Goal: Task Accomplishment & Management: Complete application form

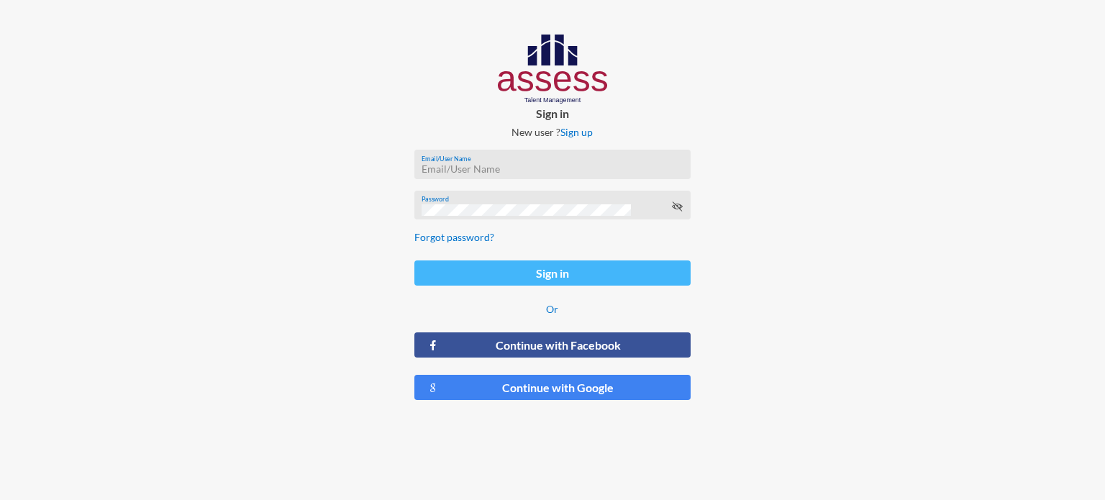
type input "[EMAIL_ADDRESS][DOMAIN_NAME]"
click at [555, 264] on button "Sign in" at bounding box center [552, 272] width 276 height 25
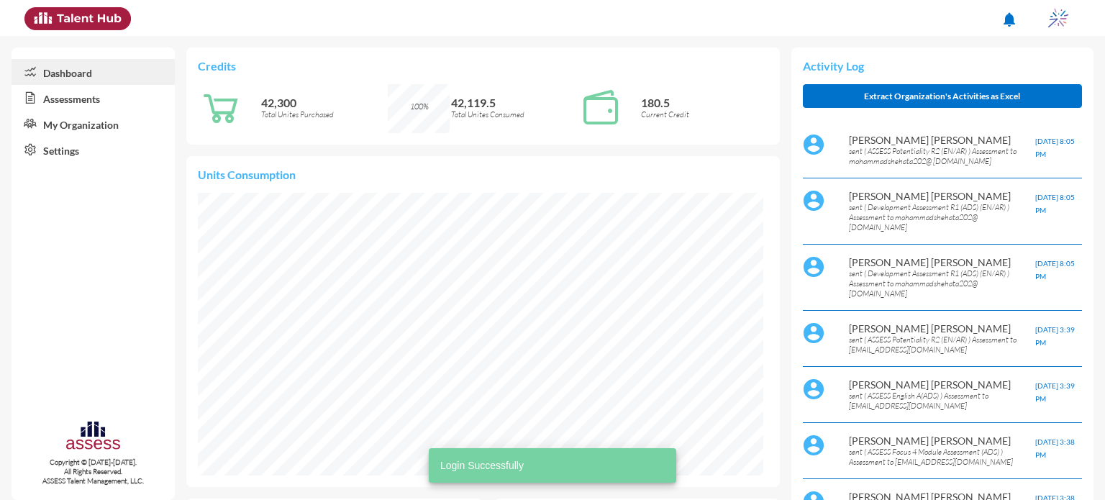
scroll to position [130, 259]
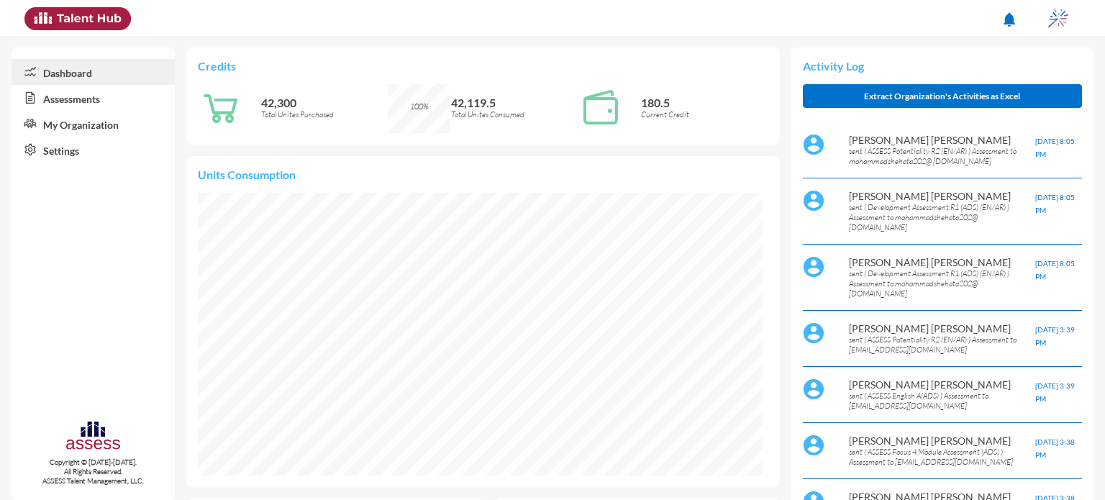
click at [35, 97] on icon at bounding box center [28, 98] width 32 height 14
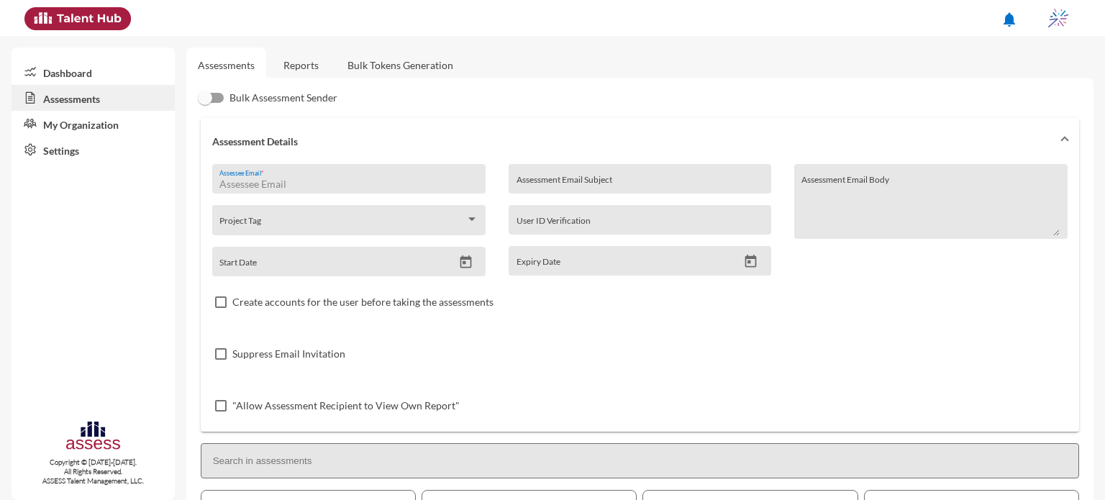
click at [301, 178] on input "Assessee Email *" at bounding box center [348, 184] width 258 height 12
type input "[EMAIL_ADDRESS][DOMAIN_NAME]"
click at [574, 175] on div "Assessment Email Subject" at bounding box center [640, 183] width 247 height 22
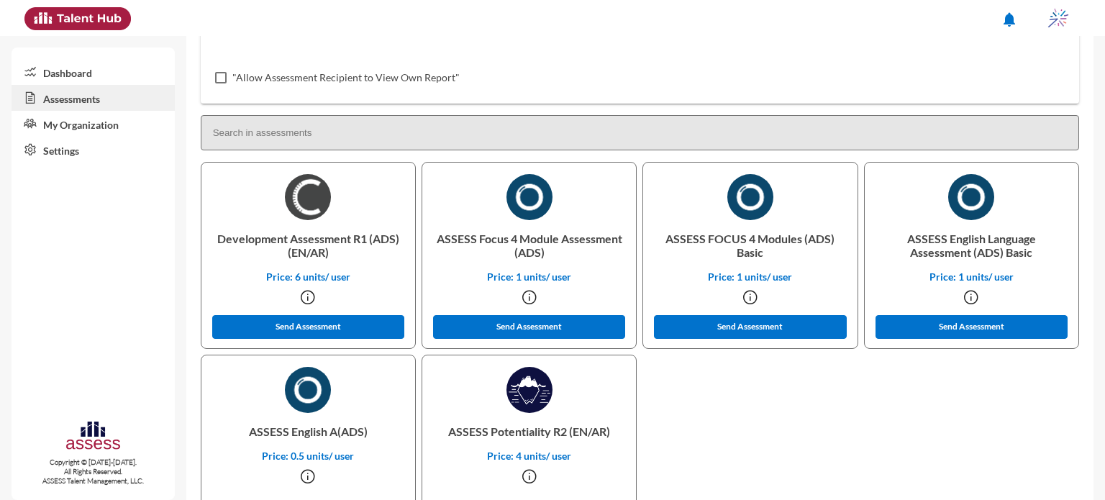
scroll to position [340, 0]
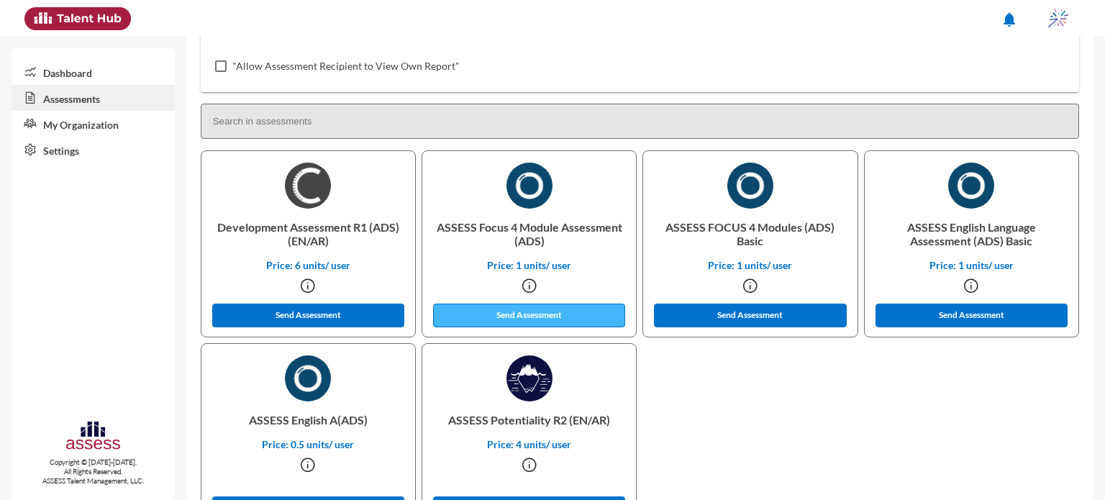
click at [540, 304] on button "Send Assessment" at bounding box center [529, 316] width 193 height 24
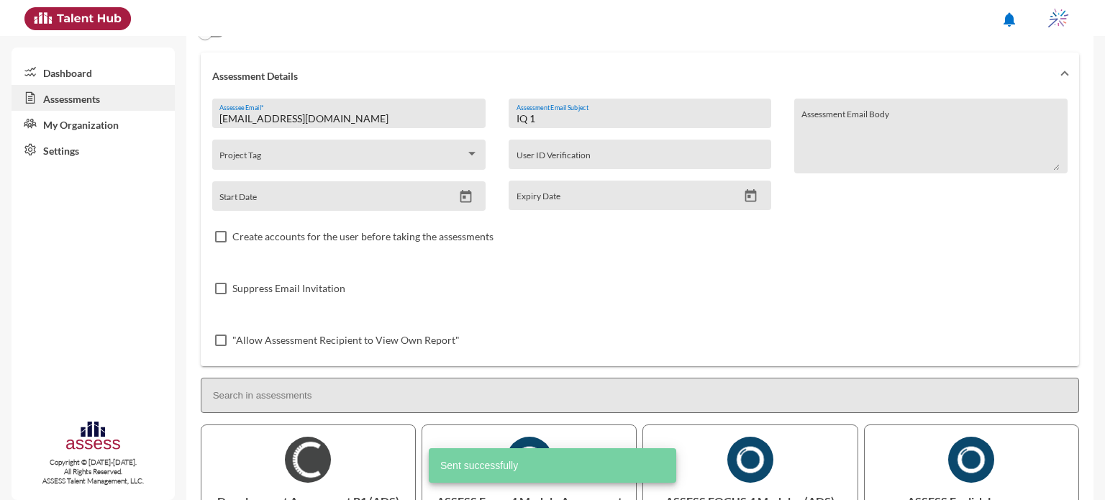
scroll to position [0, 0]
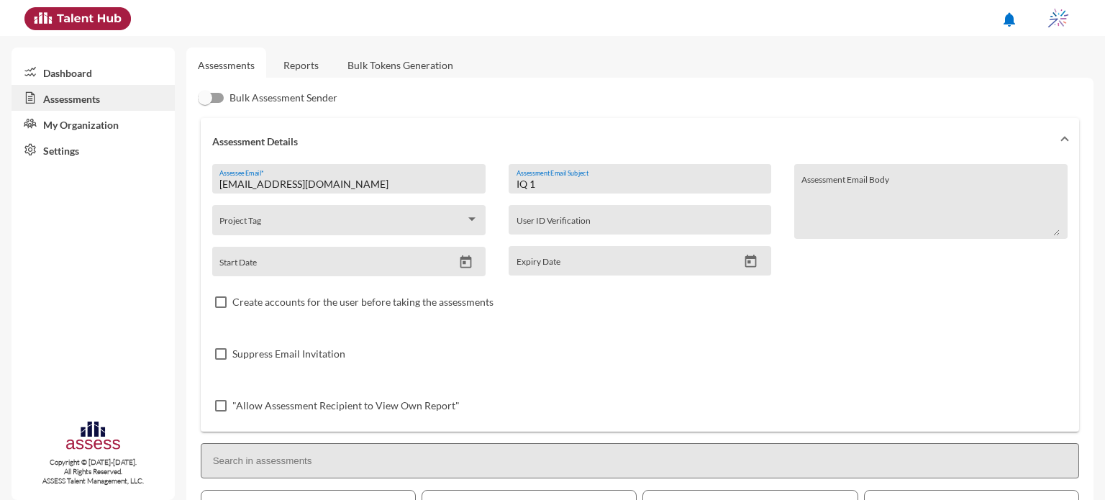
drag, startPoint x: 558, startPoint y: 183, endPoint x: 527, endPoint y: 188, distance: 32.1
click at [527, 188] on input "IQ 1" at bounding box center [640, 184] width 247 height 12
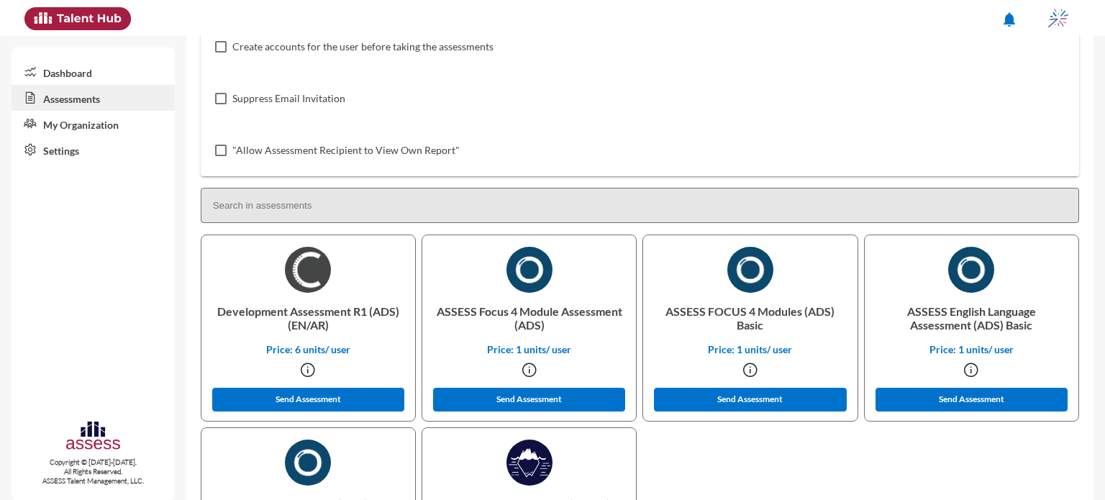
scroll to position [268, 0]
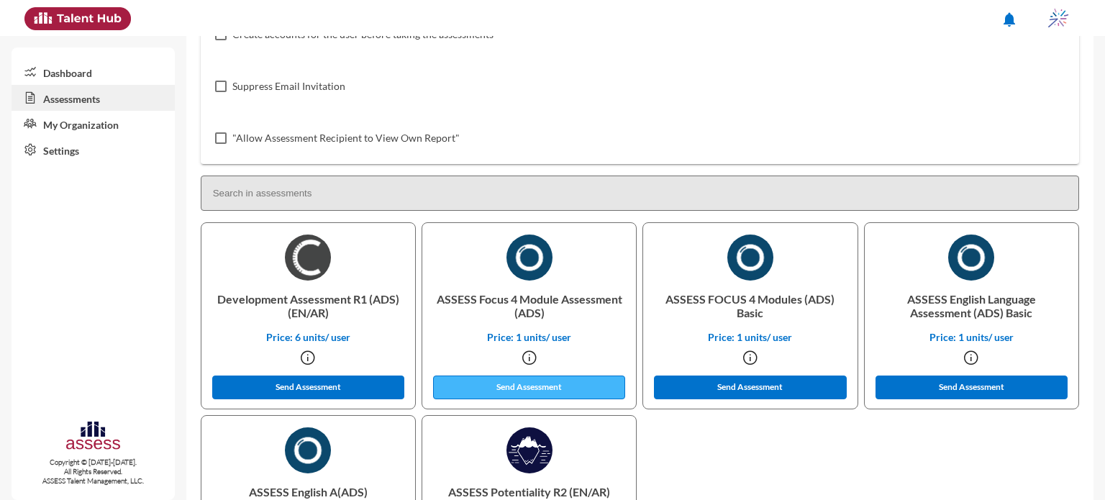
click at [504, 384] on button "Send Assessment" at bounding box center [529, 388] width 193 height 24
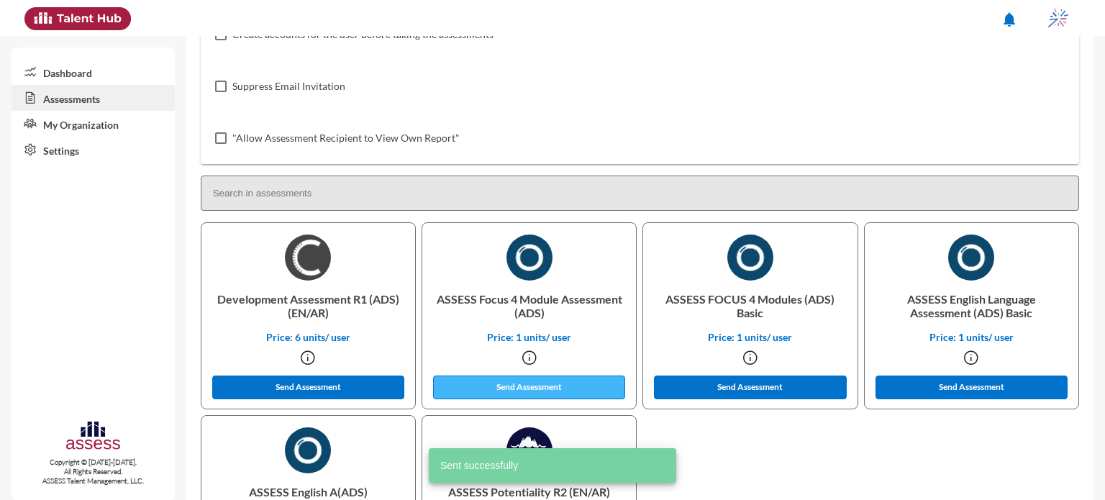
scroll to position [0, 0]
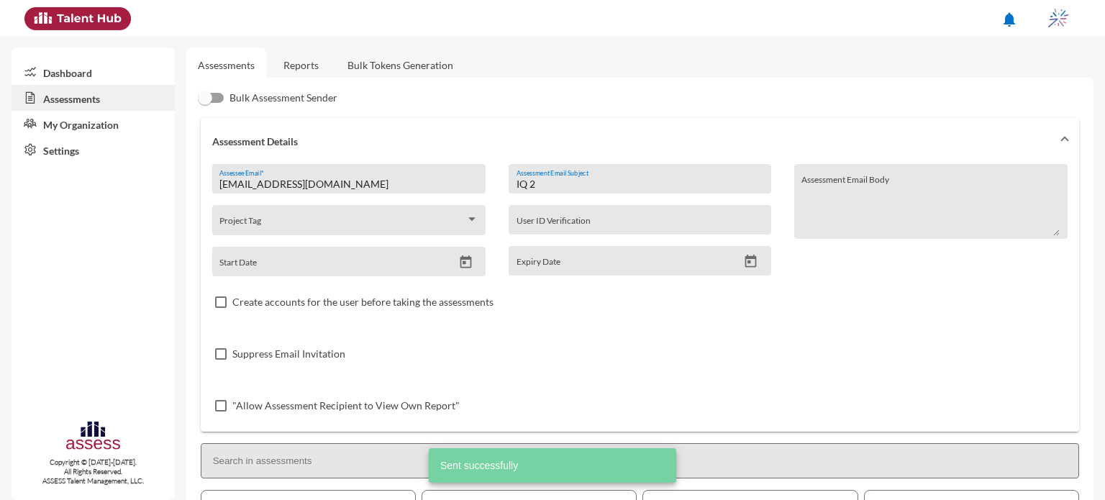
drag, startPoint x: 555, startPoint y: 186, endPoint x: 482, endPoint y: 199, distance: 74.4
click at [482, 199] on div "[EMAIL_ADDRESS][DOMAIN_NAME] Assessee Email * Project Tag Start Date IQ 2 Asses…" at bounding box center [639, 298] width 855 height 268
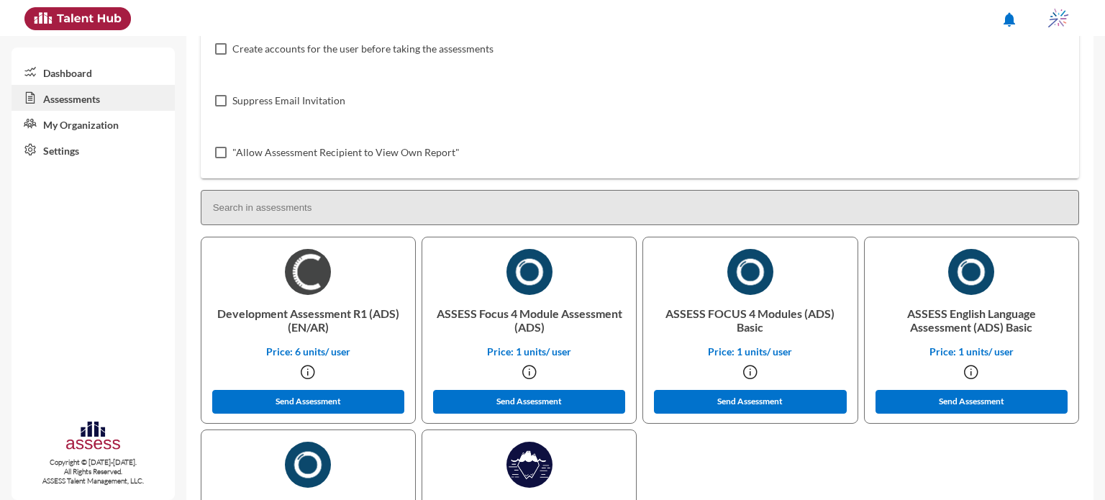
scroll to position [262, 0]
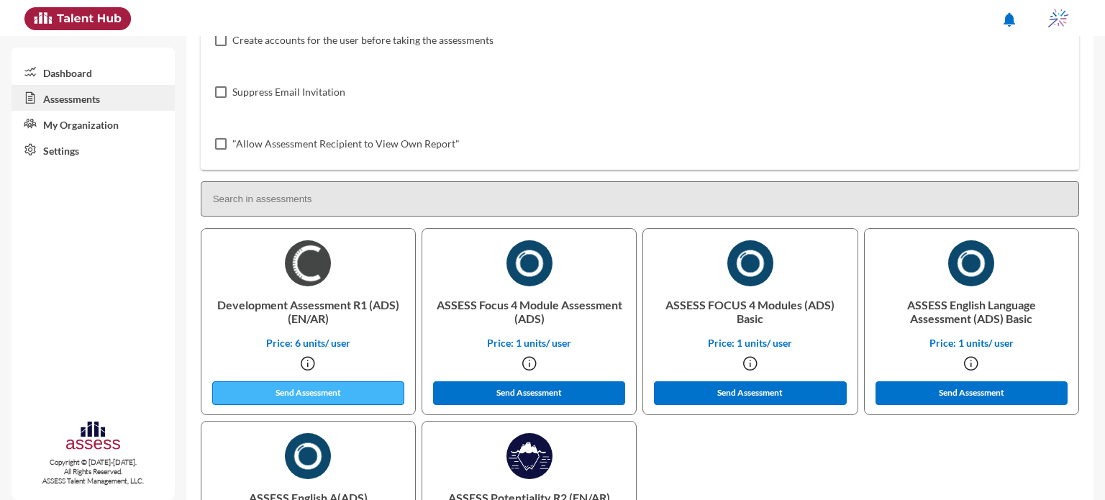
click at [348, 389] on button "Send Assessment" at bounding box center [308, 393] width 193 height 24
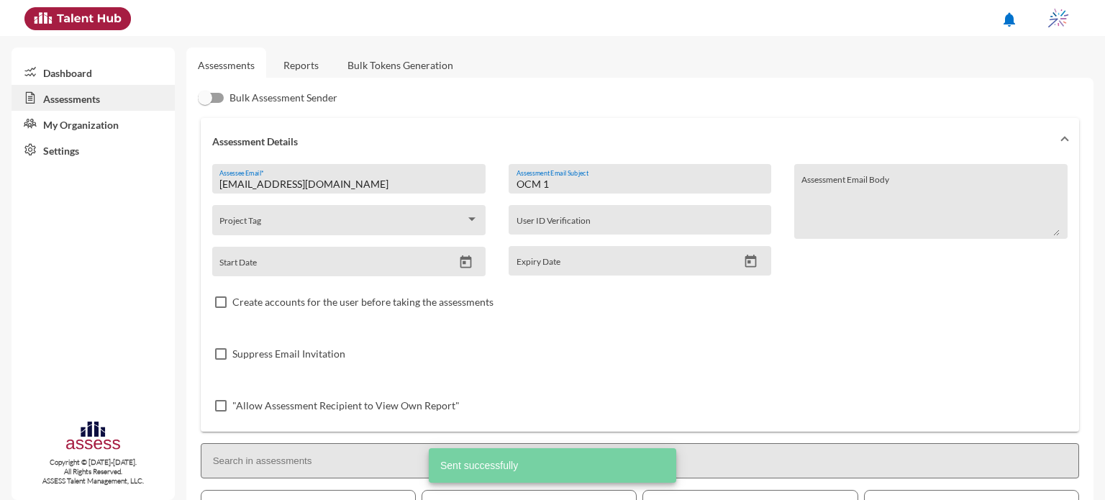
scroll to position [0, 0]
click at [566, 183] on input "OCM 1" at bounding box center [640, 184] width 247 height 12
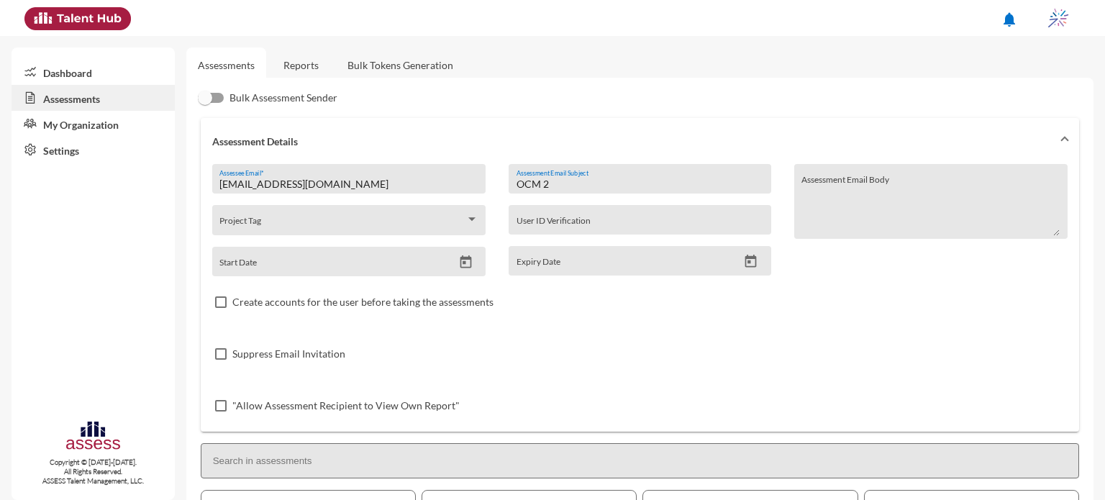
scroll to position [399, 0]
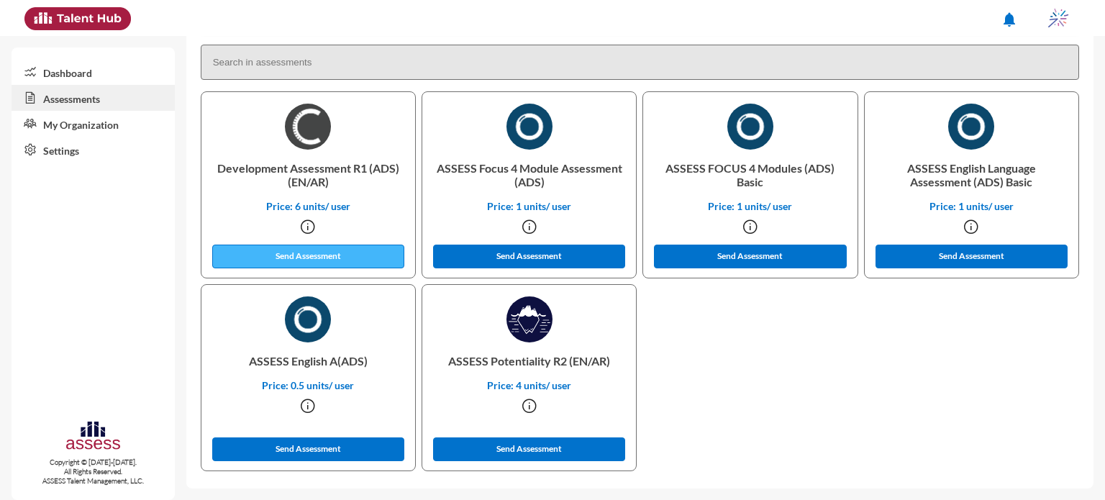
type input "OCM 2"
click at [338, 251] on button "Send Assessment" at bounding box center [308, 257] width 193 height 24
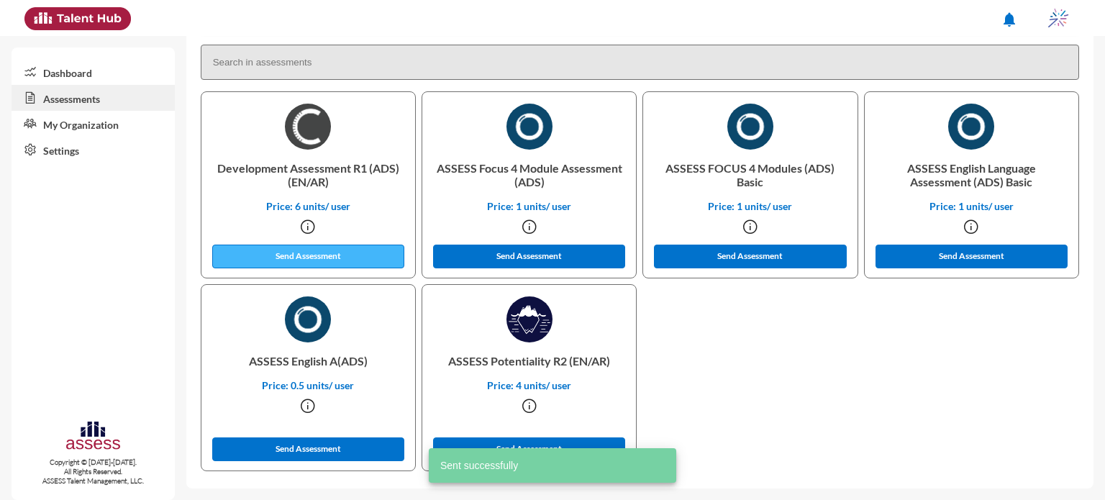
scroll to position [0, 0]
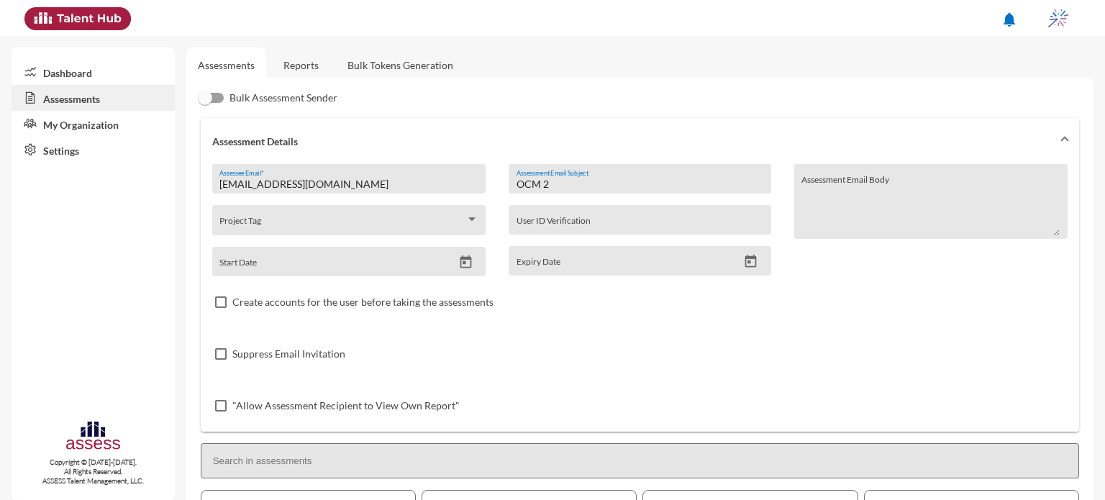
drag, startPoint x: 581, startPoint y: 176, endPoint x: 550, endPoint y: 183, distance: 31.2
click at [550, 183] on div "OCM 2 Assessment Email Subject" at bounding box center [640, 183] width 247 height 22
click at [550, 183] on input "OCM 2" at bounding box center [640, 184] width 247 height 12
type input "O"
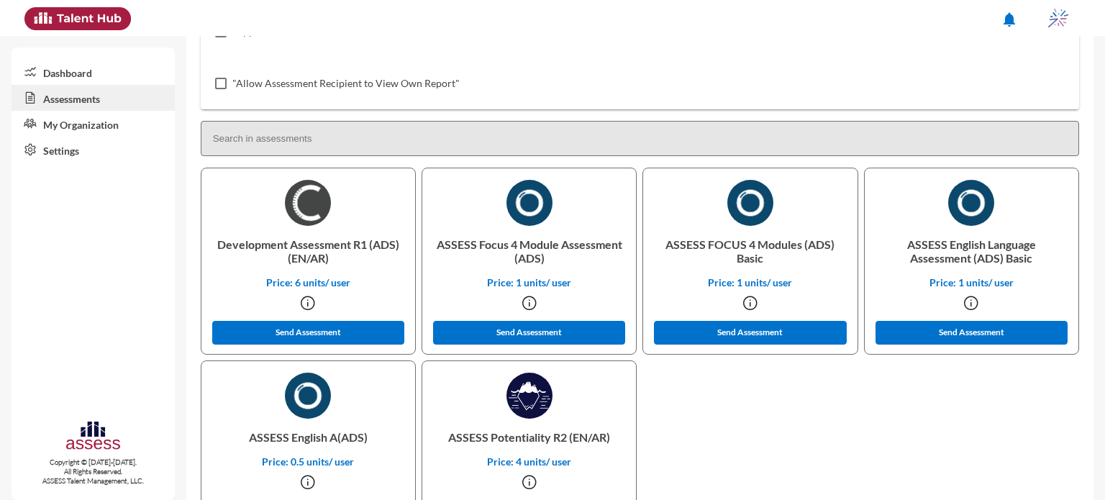
scroll to position [325, 0]
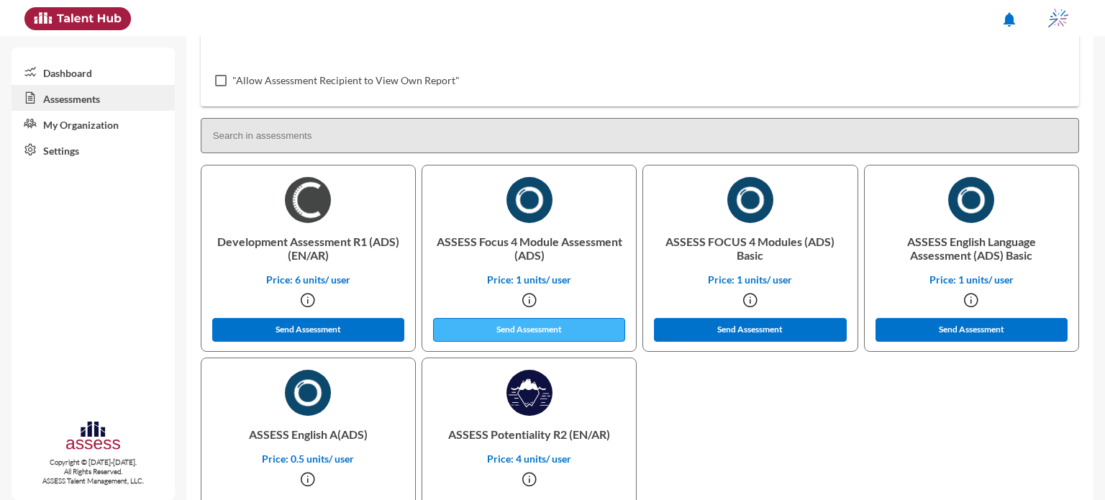
click at [545, 324] on button "Send Assessment" at bounding box center [529, 330] width 193 height 24
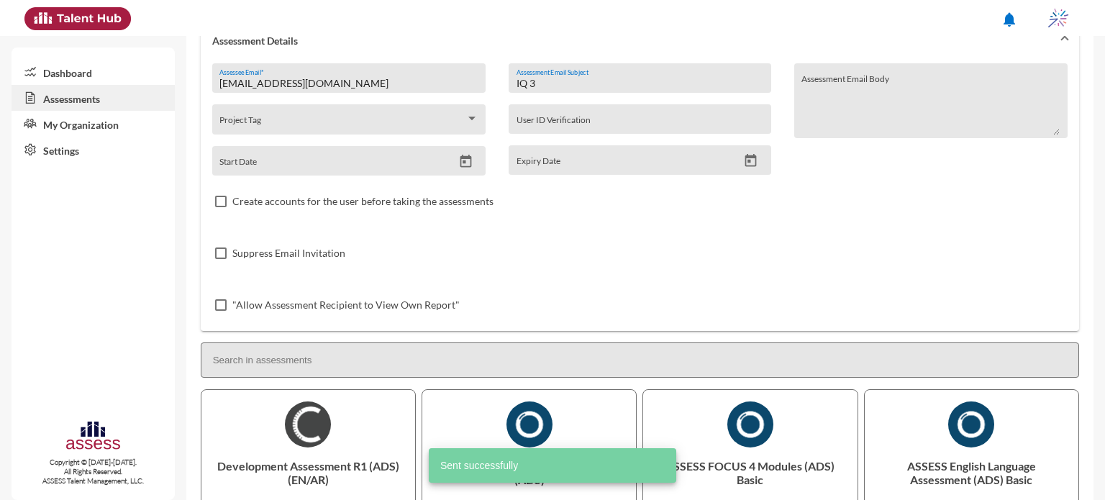
scroll to position [0, 0]
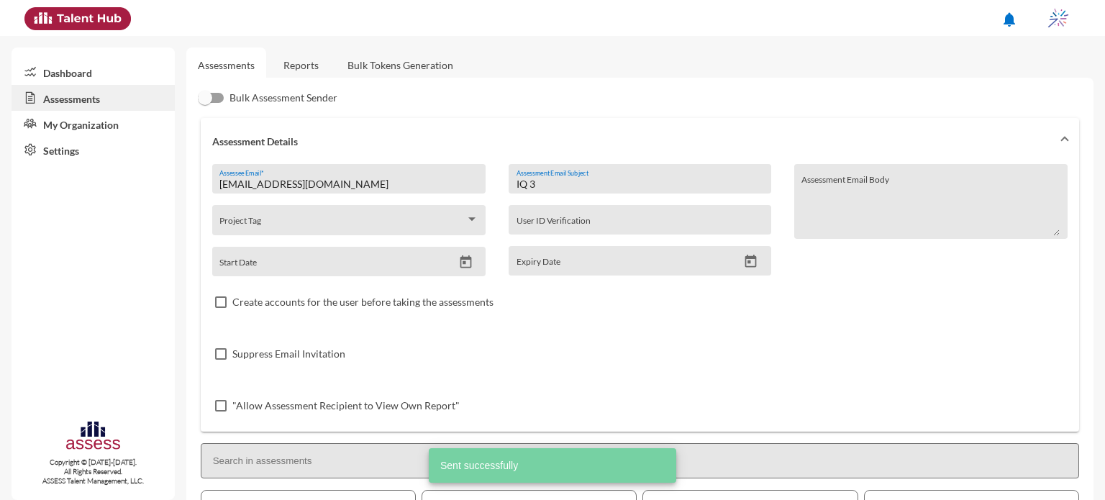
click at [581, 182] on input "IQ 3" at bounding box center [640, 184] width 247 height 12
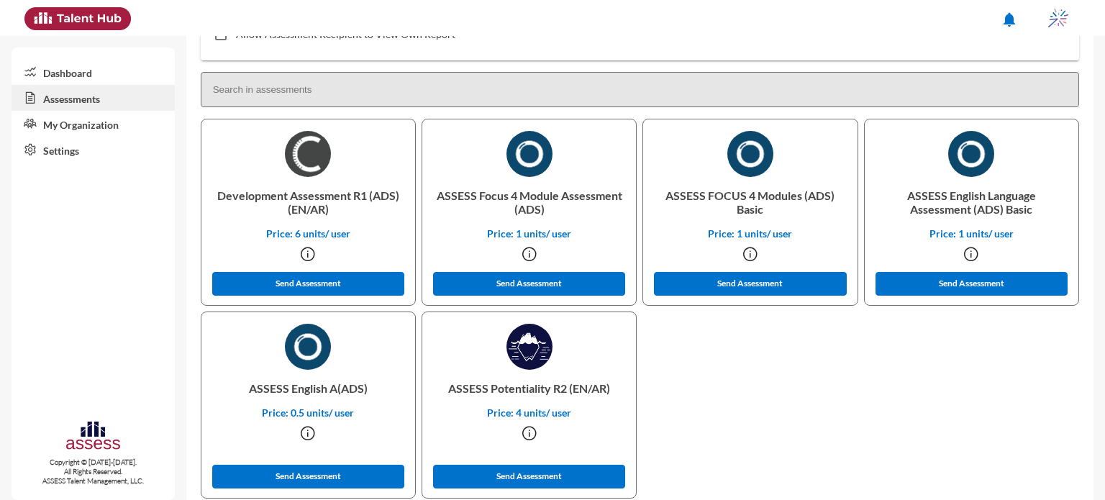
scroll to position [399, 0]
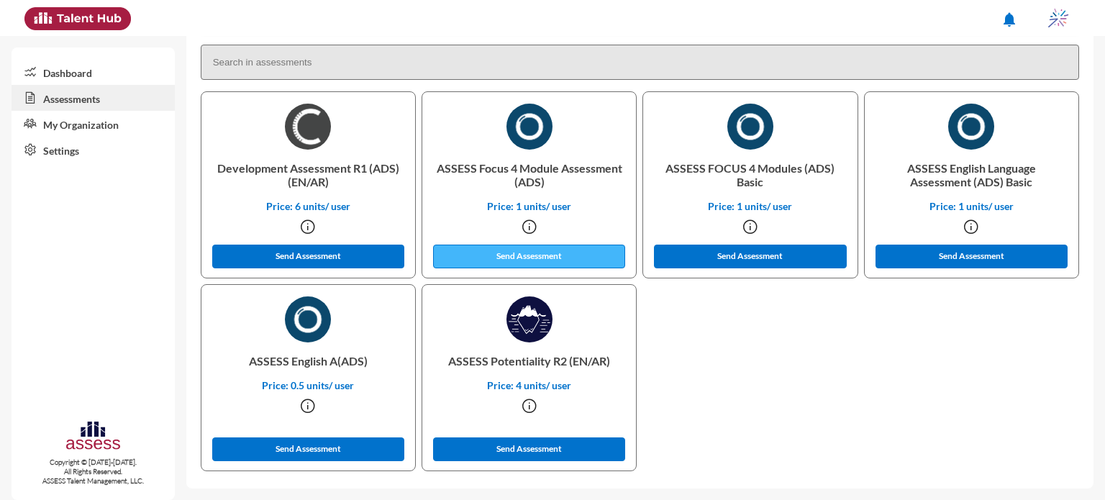
click at [566, 247] on button "Send Assessment" at bounding box center [529, 257] width 193 height 24
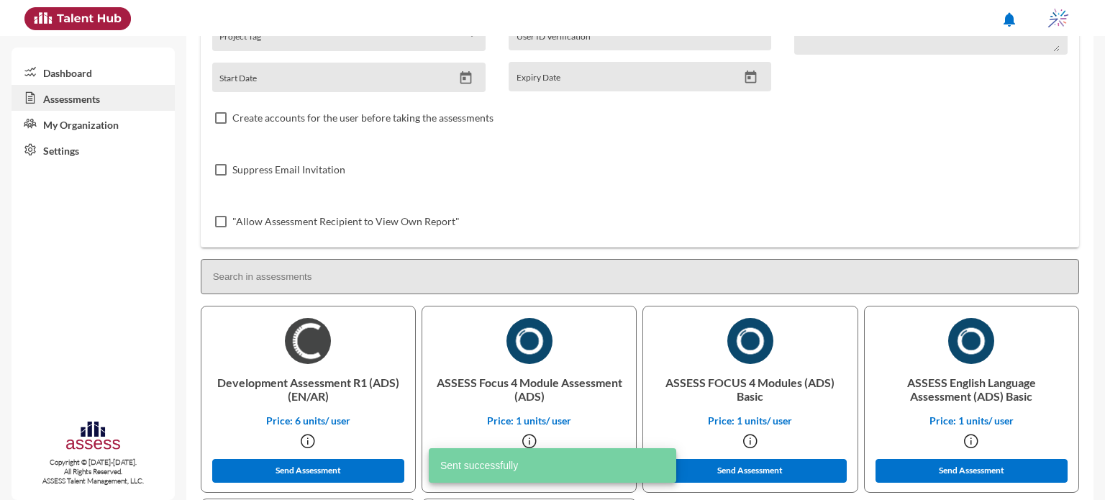
scroll to position [0, 0]
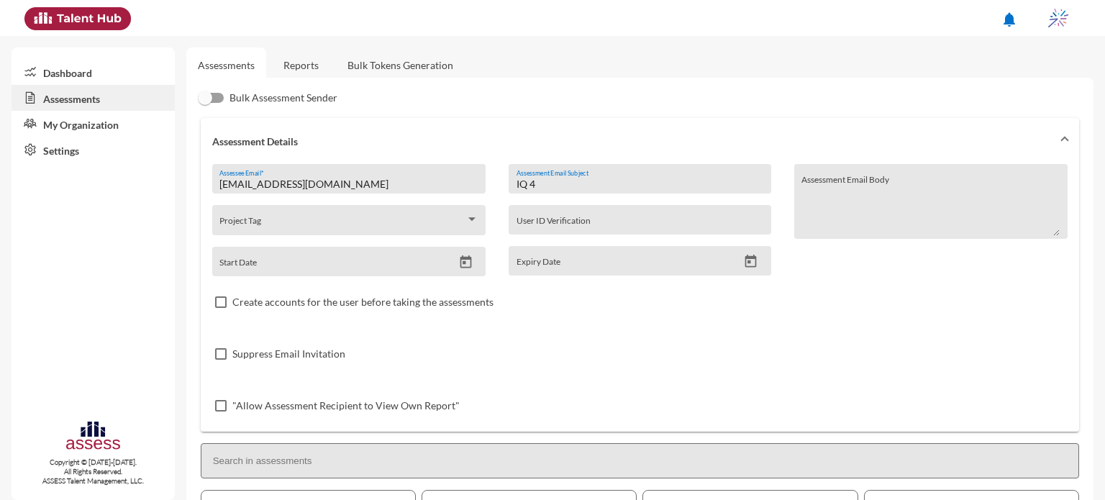
click at [555, 185] on input "IQ 4" at bounding box center [640, 184] width 247 height 12
type input "I"
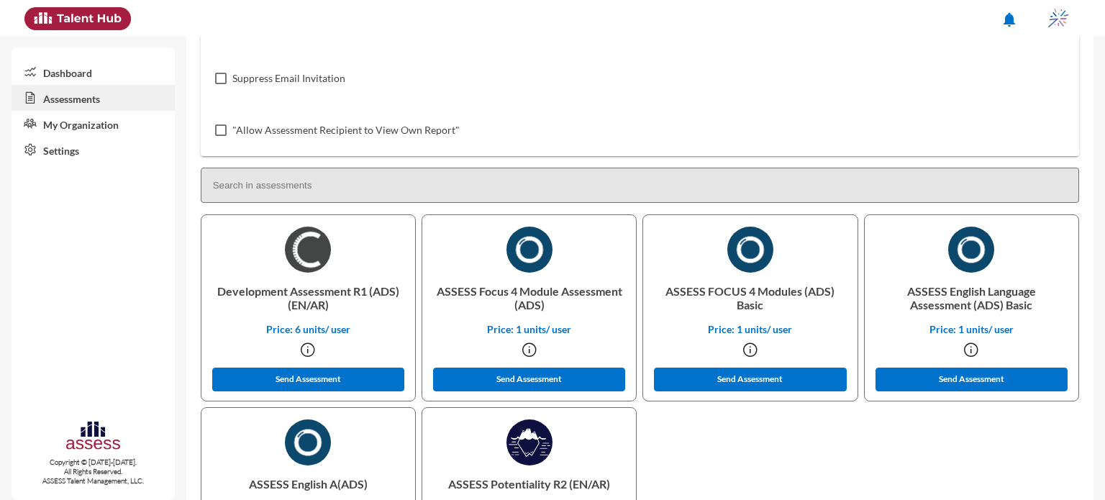
scroll to position [342, 0]
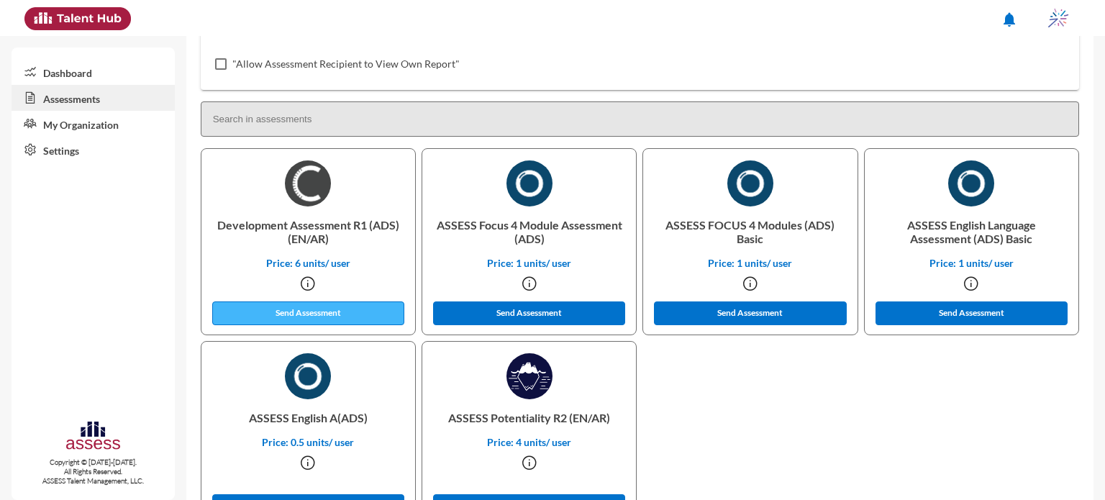
click at [353, 310] on button "Send Assessment" at bounding box center [308, 313] width 193 height 24
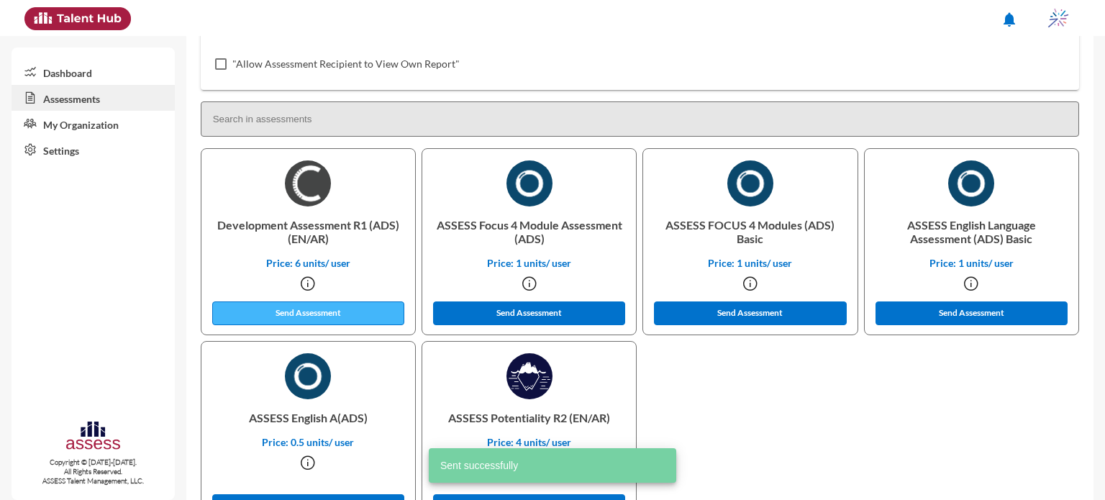
scroll to position [0, 0]
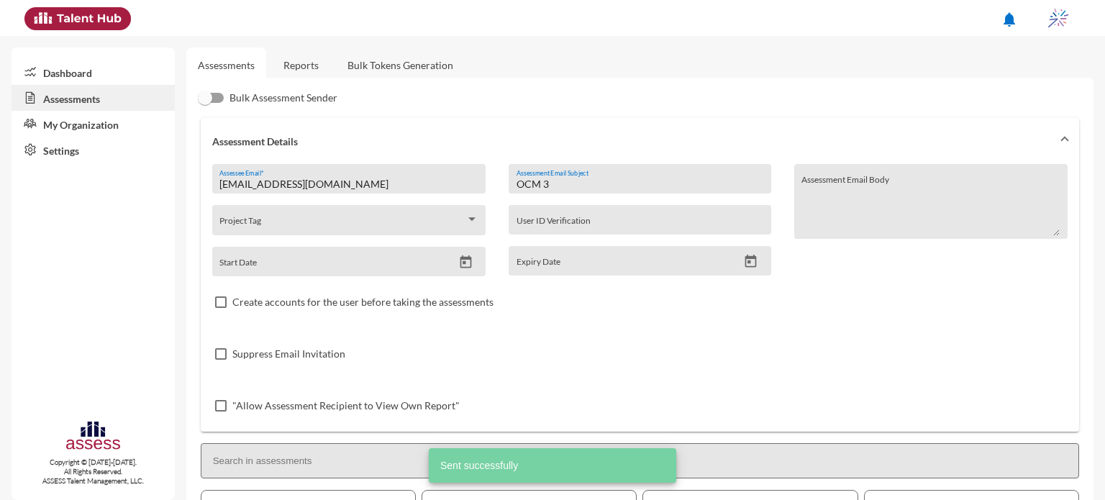
click at [598, 185] on input "OCM 3" at bounding box center [640, 184] width 247 height 12
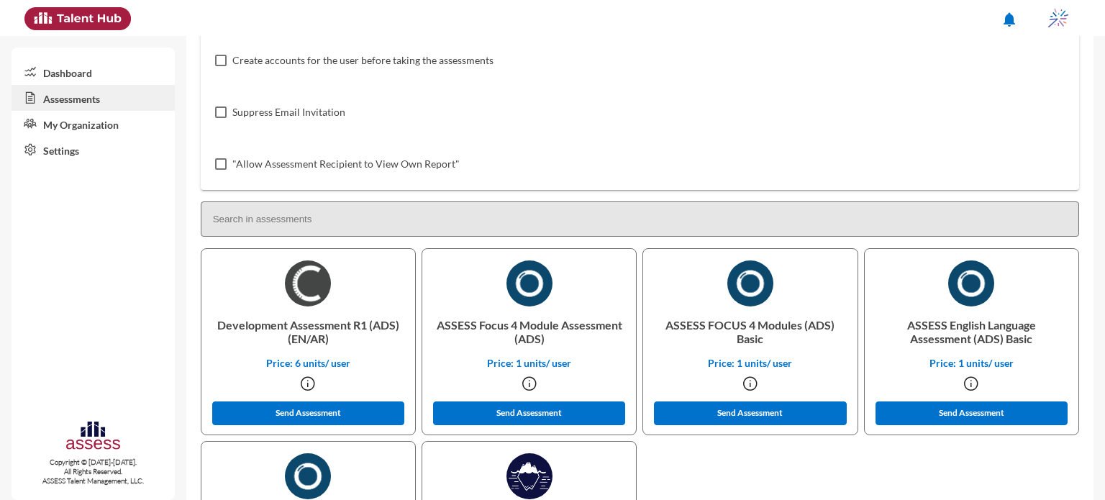
scroll to position [262, 0]
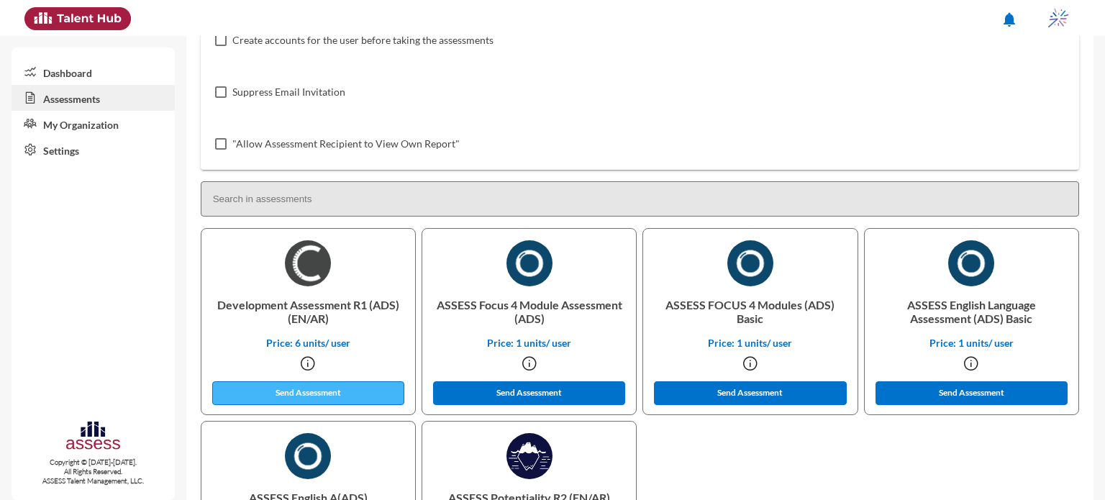
click at [296, 387] on button "Send Assessment" at bounding box center [308, 393] width 193 height 24
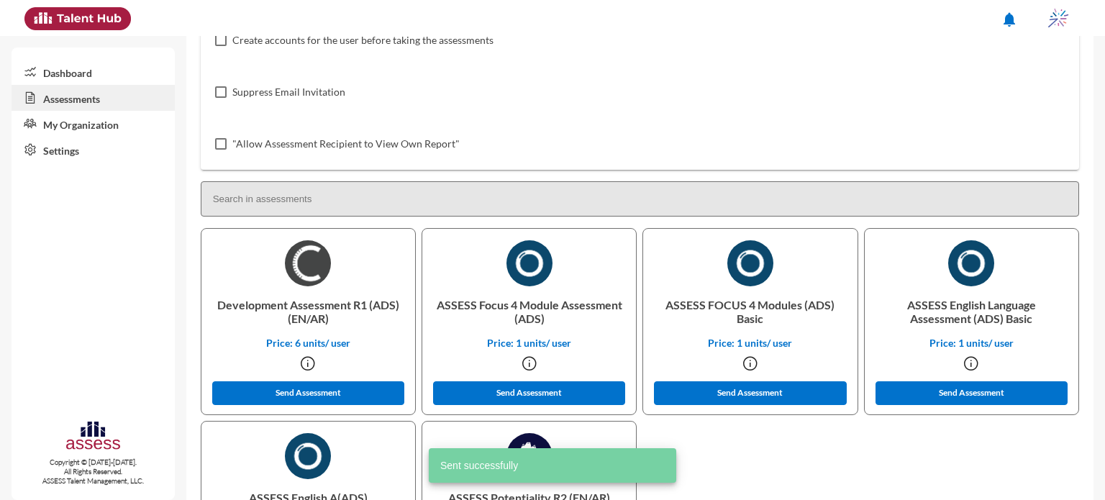
scroll to position [0, 0]
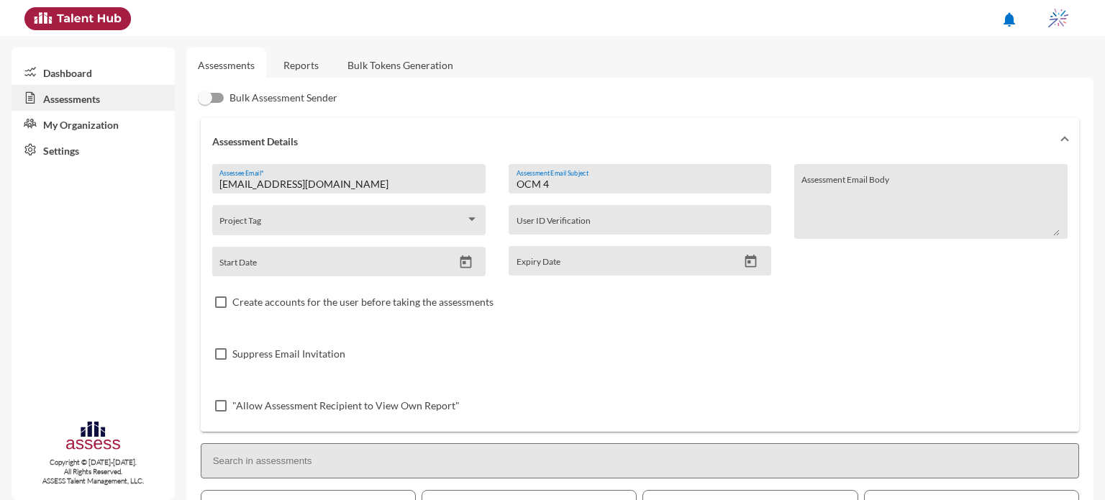
drag, startPoint x: 580, startPoint y: 181, endPoint x: 409, endPoint y: 244, distance: 181.6
click at [409, 244] on div "[EMAIL_ADDRESS][DOMAIN_NAME] Assessee Email * Project Tag Start Date OCM 4 Asse…" at bounding box center [639, 298] width 855 height 268
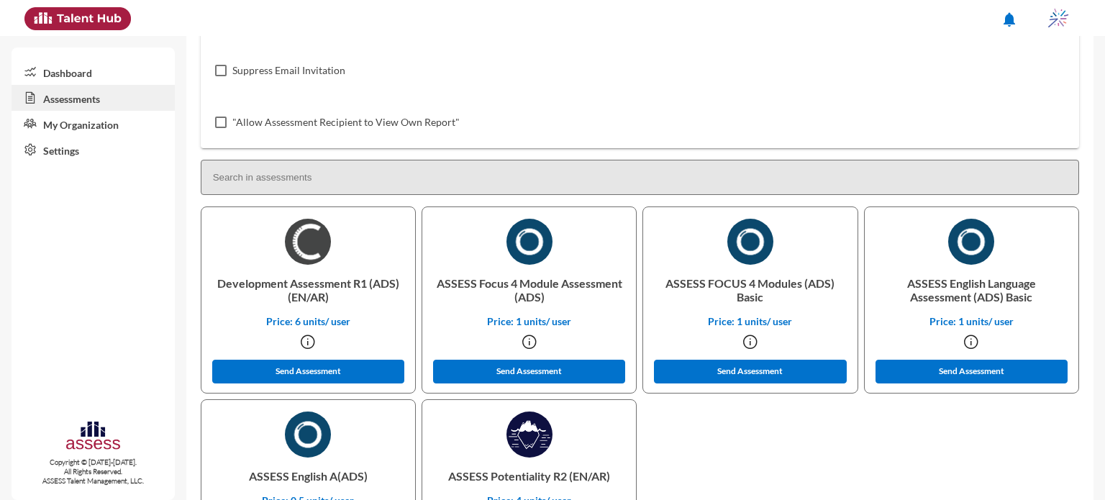
scroll to position [299, 0]
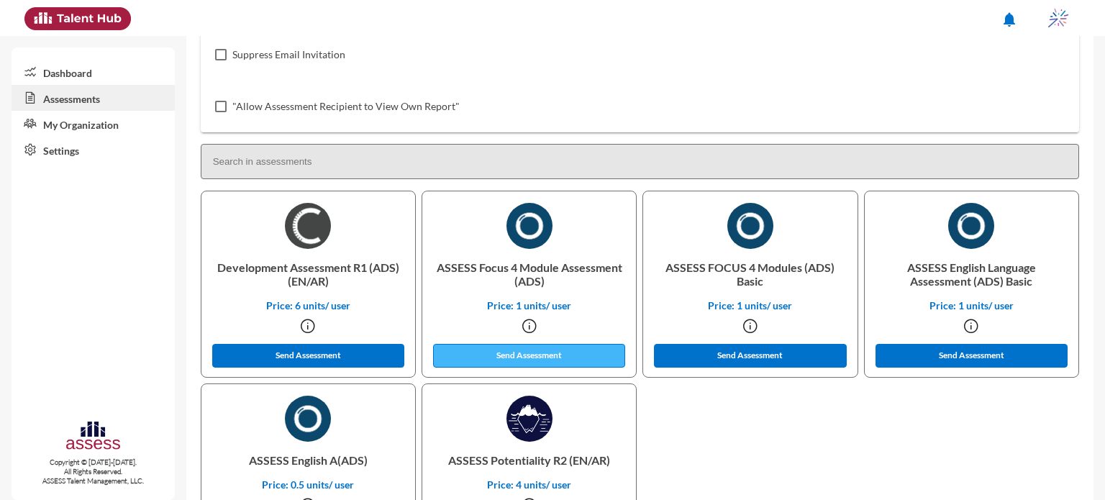
click at [494, 345] on button "Send Assessment" at bounding box center [529, 356] width 193 height 24
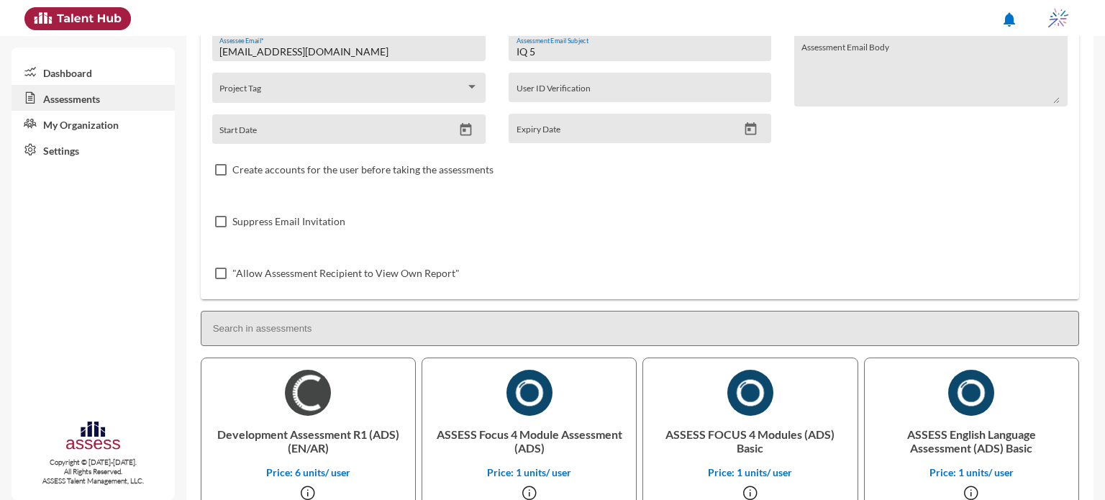
scroll to position [0, 0]
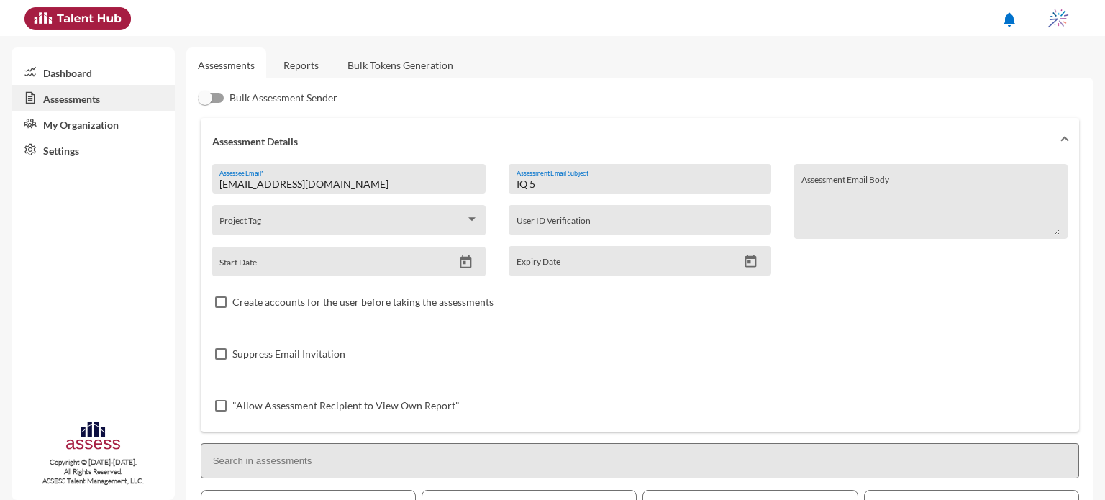
drag, startPoint x: 550, startPoint y: 184, endPoint x: 465, endPoint y: 206, distance: 86.9
click at [465, 206] on div "[EMAIL_ADDRESS][DOMAIN_NAME] Assessee Email * Project Tag Start Date IQ 5 Asses…" at bounding box center [639, 298] width 855 height 268
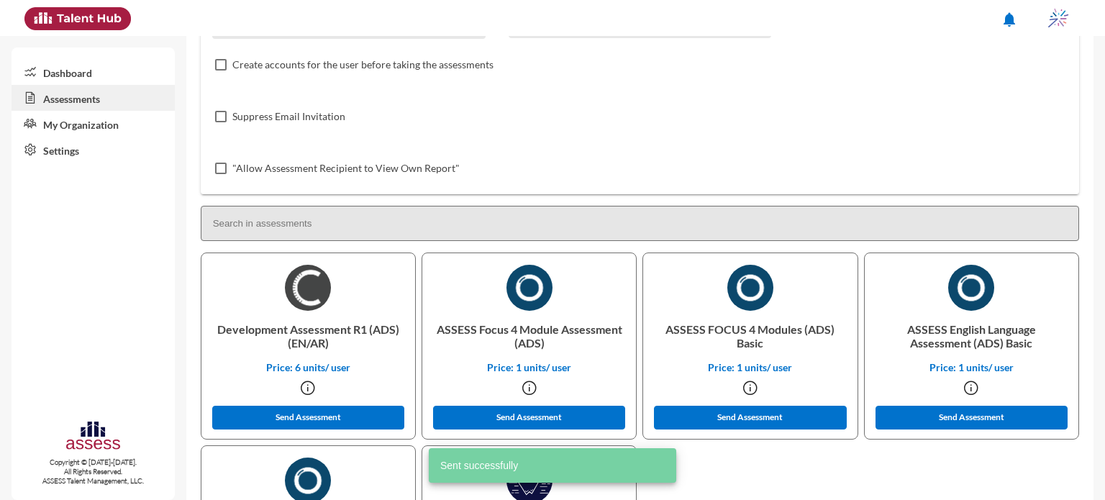
scroll to position [245, 0]
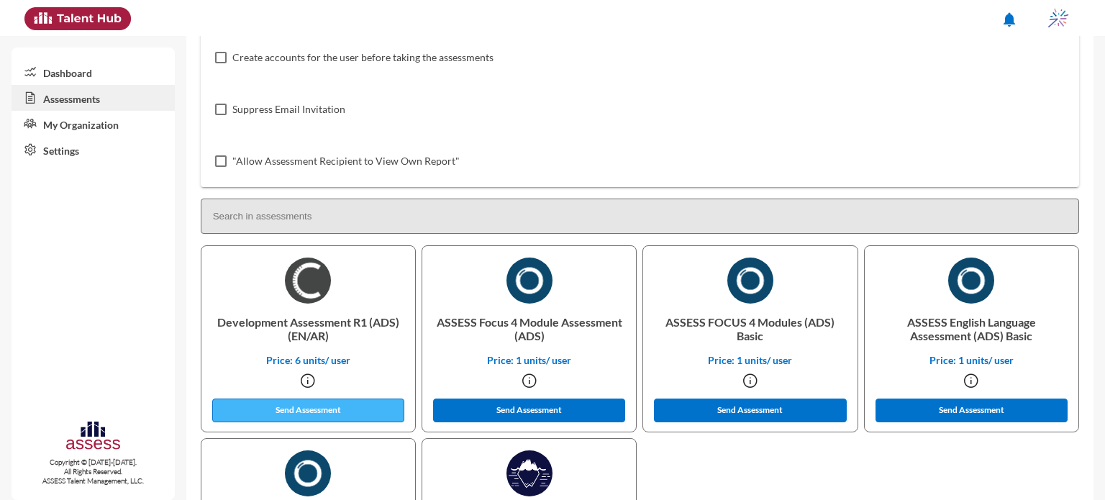
type input "OCM 5"
click at [323, 410] on button "Send Assessment" at bounding box center [308, 411] width 193 height 24
